Goal: Task Accomplishment & Management: Manage account settings

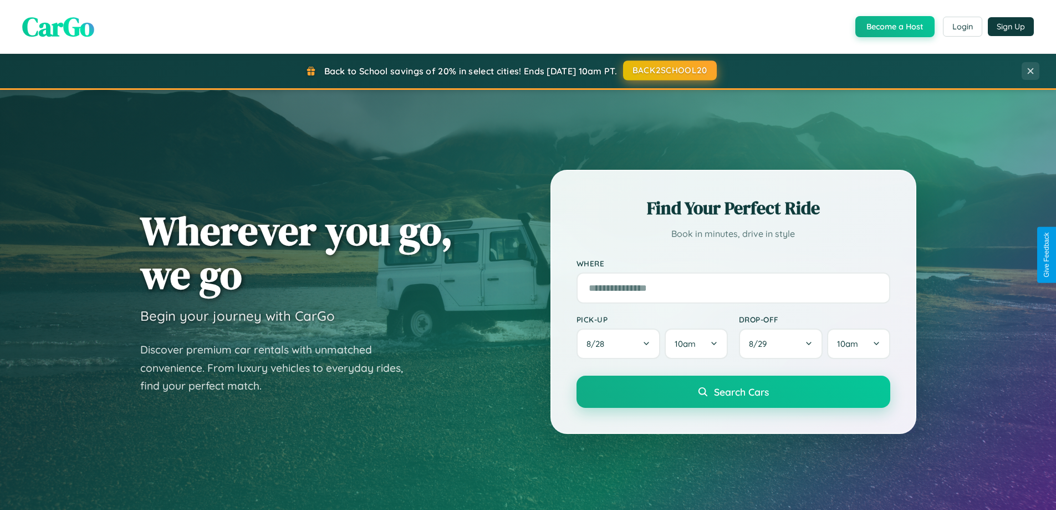
click at [669, 70] on button "BACK2SCHOOL20" at bounding box center [670, 70] width 94 height 20
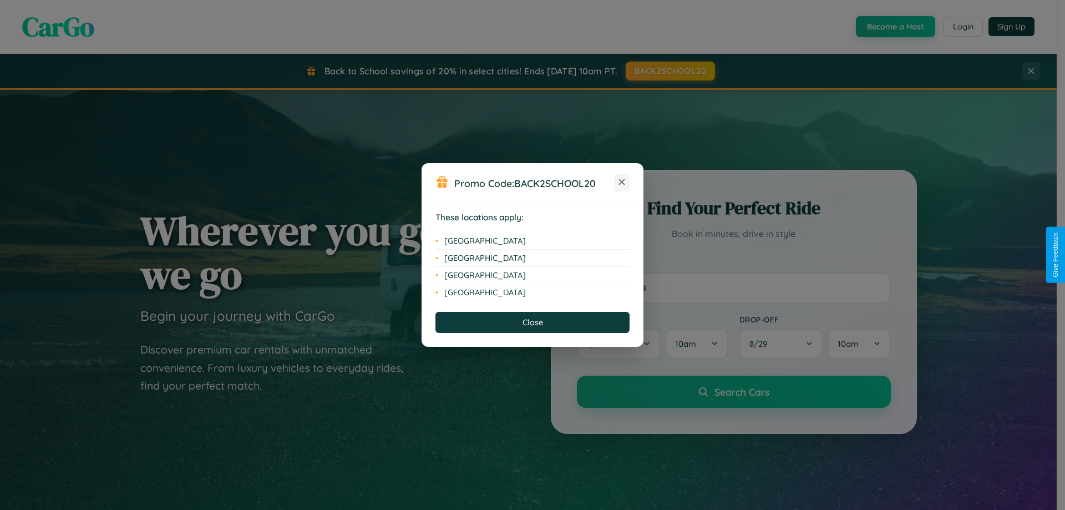
click at [622, 182] on icon at bounding box center [622, 182] width 6 height 6
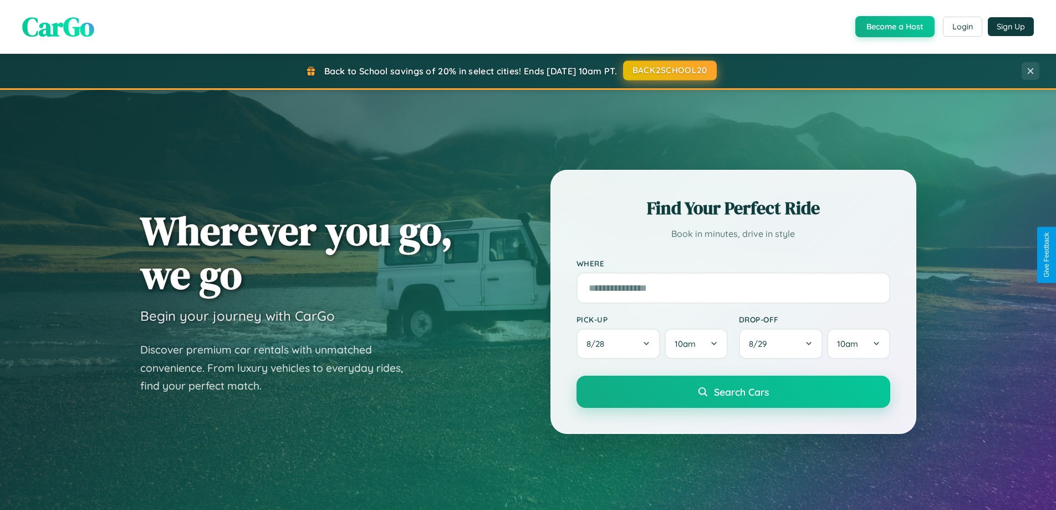
click at [669, 70] on button "BACK2SCHOOL20" at bounding box center [670, 70] width 94 height 20
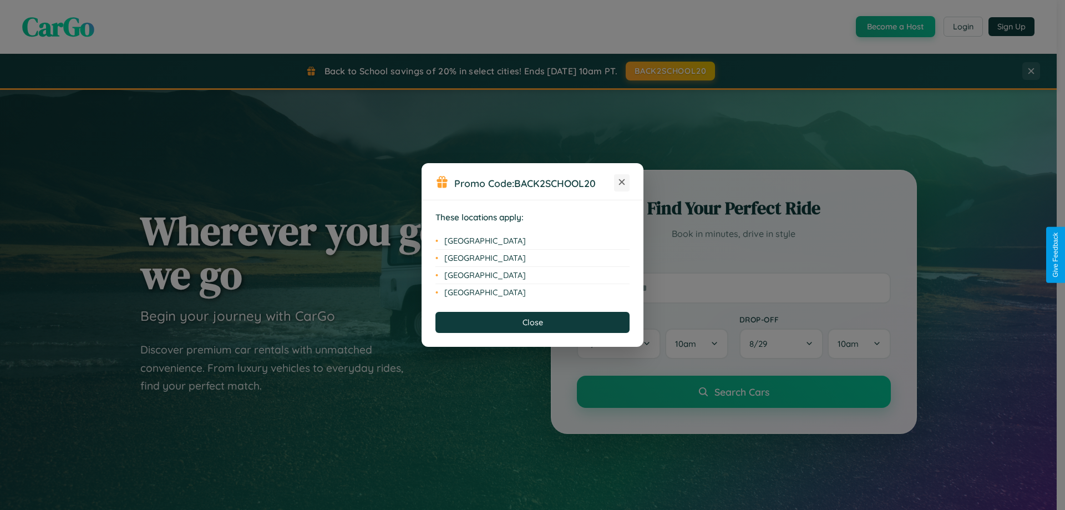
click at [622, 182] on icon at bounding box center [622, 182] width 6 height 6
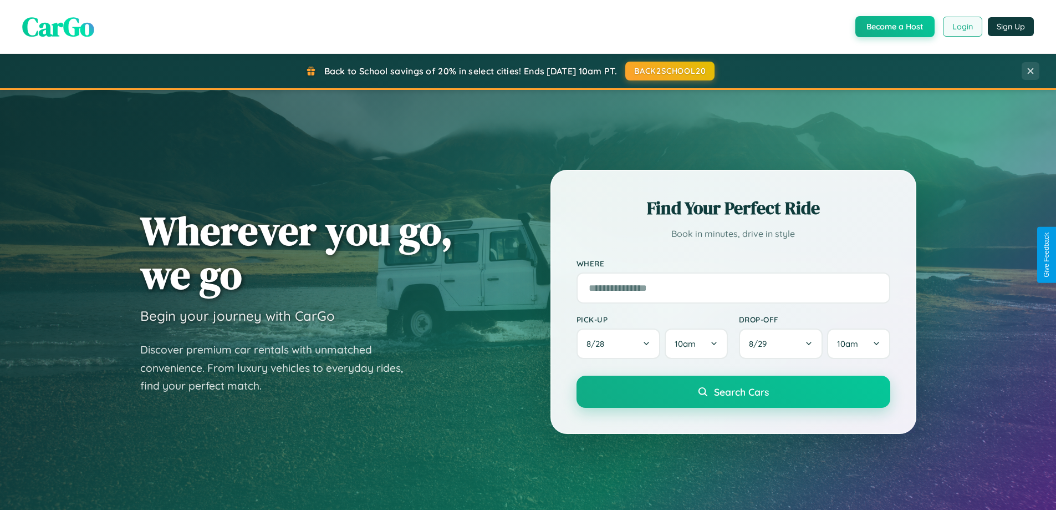
click at [962, 27] on button "Login" at bounding box center [962, 27] width 39 height 20
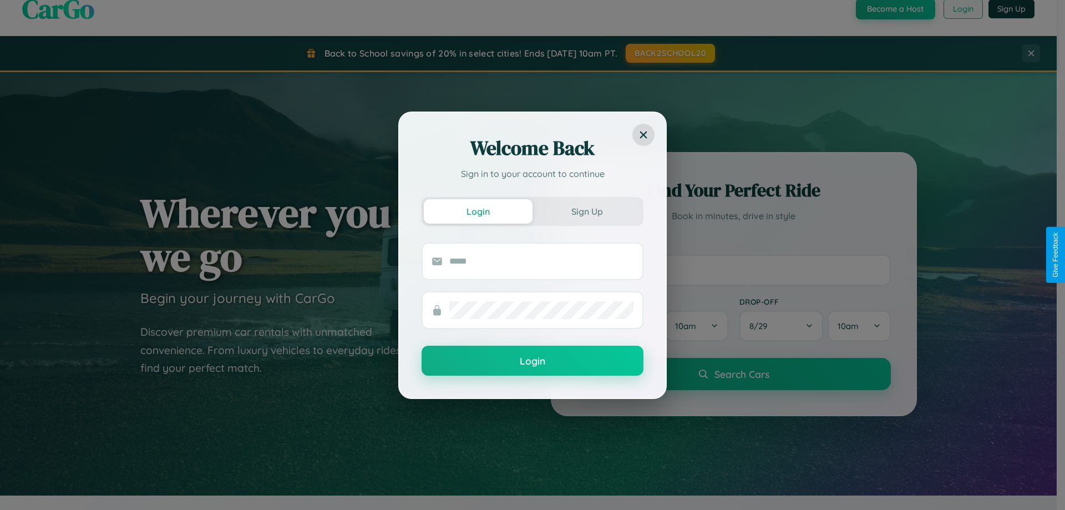
scroll to position [1781, 0]
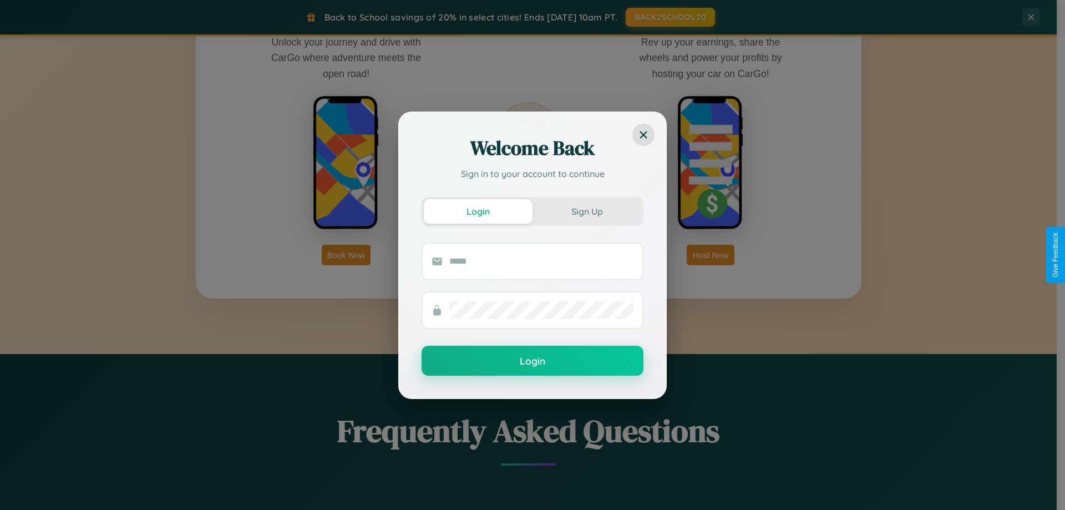
click at [346, 254] on div "Welcome Back Sign in to your account to continue Login Sign Up Login" at bounding box center [532, 255] width 1065 height 510
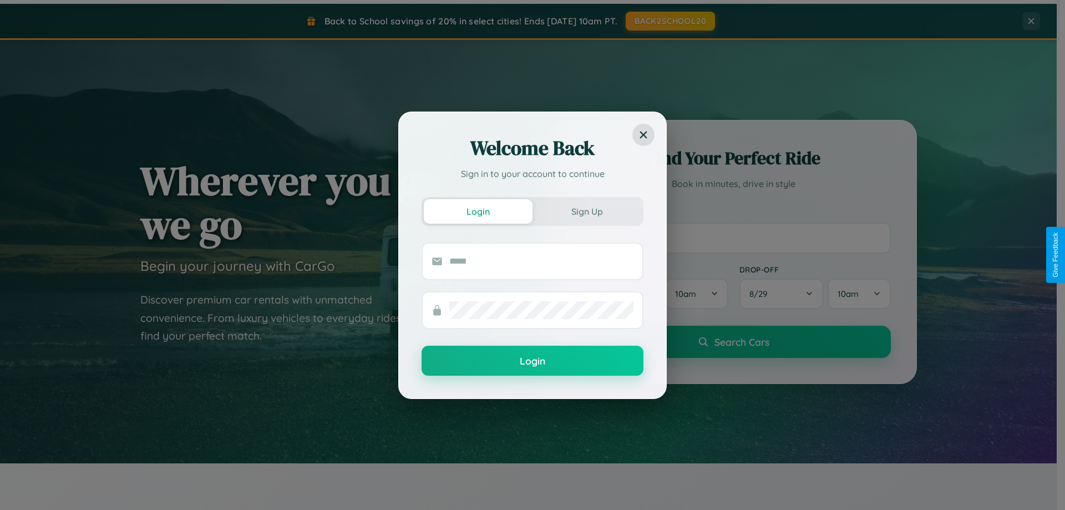
scroll to position [33, 0]
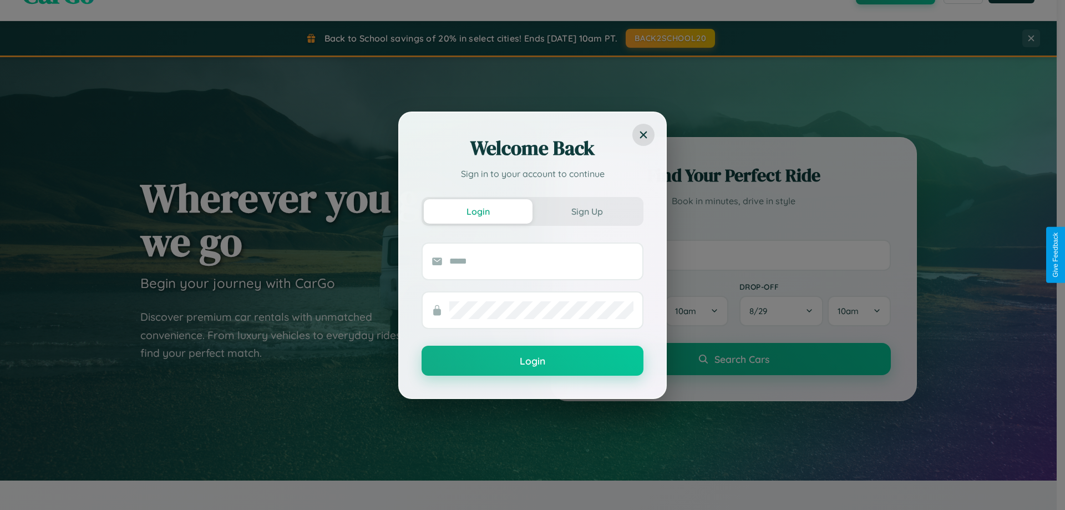
click at [733, 254] on div "Welcome Back Sign in to your account to continue Login Sign Up Login" at bounding box center [532, 255] width 1065 height 510
